Goal: Transaction & Acquisition: Book appointment/travel/reservation

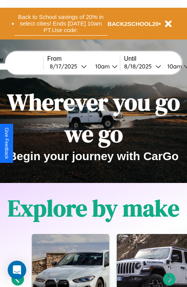
click at [61, 24] on button "Back to School savings of 20% in select cities! Ends [DATE] 10am PT. Use code:" at bounding box center [61, 24] width 94 height 24
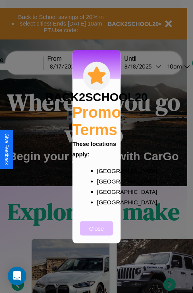
click at [97, 233] on button "Close" at bounding box center [96, 228] width 33 height 14
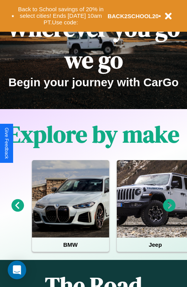
scroll to position [119, 0]
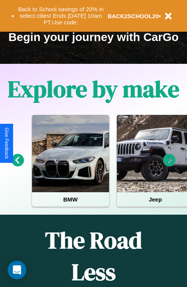
click at [170, 165] on icon at bounding box center [169, 160] width 13 height 13
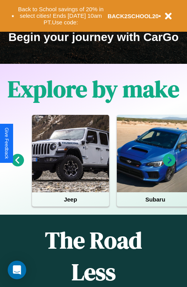
click at [170, 165] on icon at bounding box center [169, 160] width 13 height 13
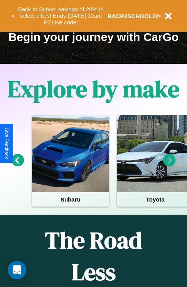
click at [17, 165] on icon at bounding box center [18, 160] width 13 height 13
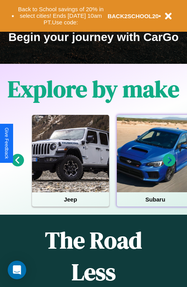
click at [155, 165] on div at bounding box center [155, 153] width 77 height 77
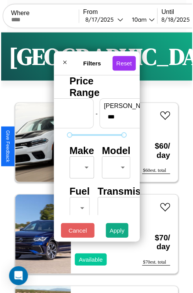
scroll to position [23, 0]
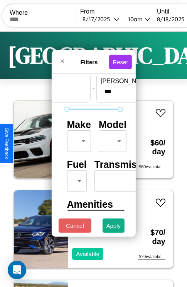
click at [78, 139] on body "CarGo Where From [DATE] 10am Until [DATE] 10am Become a Host Login Sign Up Lond…" at bounding box center [93, 159] width 187 height 319
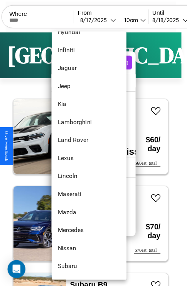
scroll to position [349, 0]
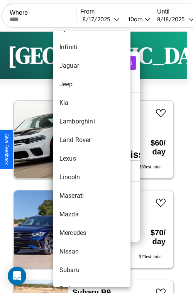
click at [77, 158] on li "Lexus" at bounding box center [91, 158] width 77 height 19
type input "*****"
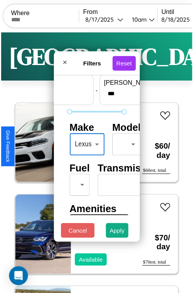
scroll to position [63, 0]
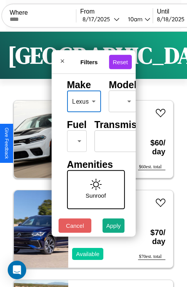
click at [75, 139] on body "CarGo Where From [DATE] 10am Until [DATE] 10am Become a Host Login Sign Up Lond…" at bounding box center [93, 159] width 187 height 319
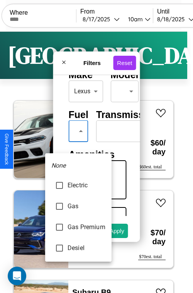
type input "***"
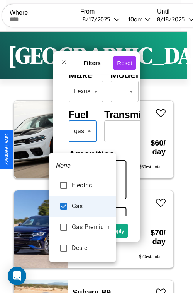
click at [82, 142] on div at bounding box center [96, 146] width 193 height 293
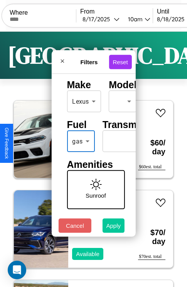
click at [114, 227] on button "Apply" at bounding box center [114, 225] width 22 height 14
